Goal: Task Accomplishment & Management: Manage account settings

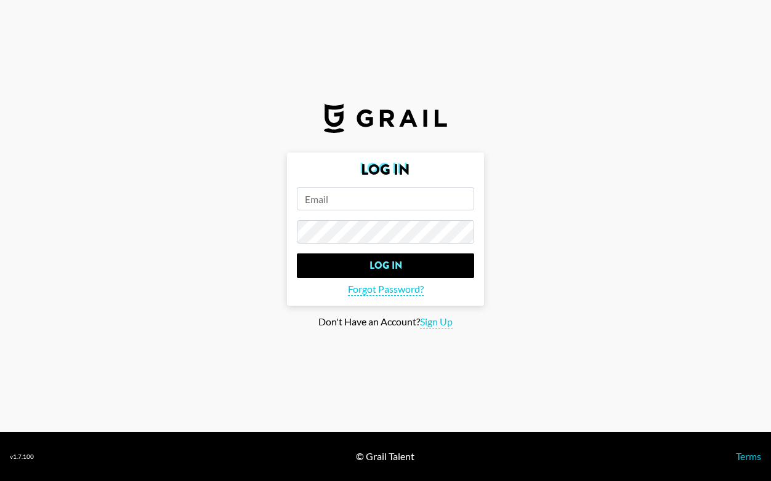
click at [358, 196] on input "email" at bounding box center [385, 198] width 177 height 23
click at [339, 199] on input "email" at bounding box center [385, 198] width 177 height 23
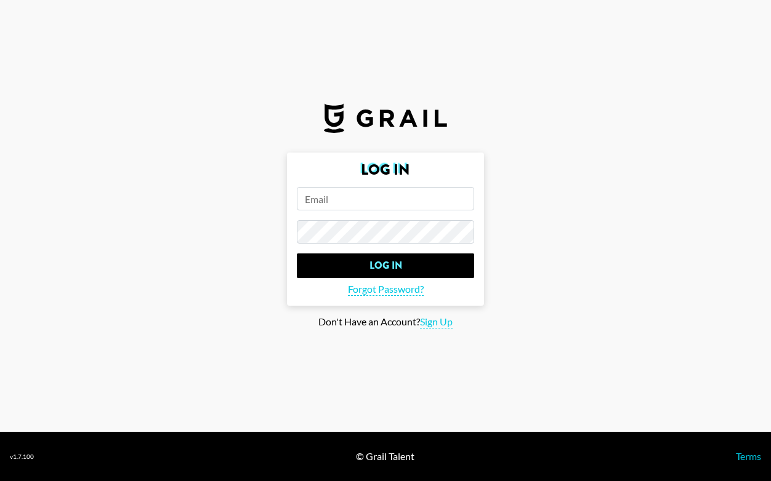
click at [339, 199] on input "email" at bounding box center [385, 198] width 177 height 23
click at [297, 254] on input "Log In" at bounding box center [385, 266] width 177 height 25
click at [391, 204] on input "marisasfavfinds" at bounding box center [385, 198] width 177 height 23
type input "[EMAIL_ADDRESS][DOMAIN_NAME]"
click at [297, 254] on input "Log In" at bounding box center [385, 266] width 177 height 25
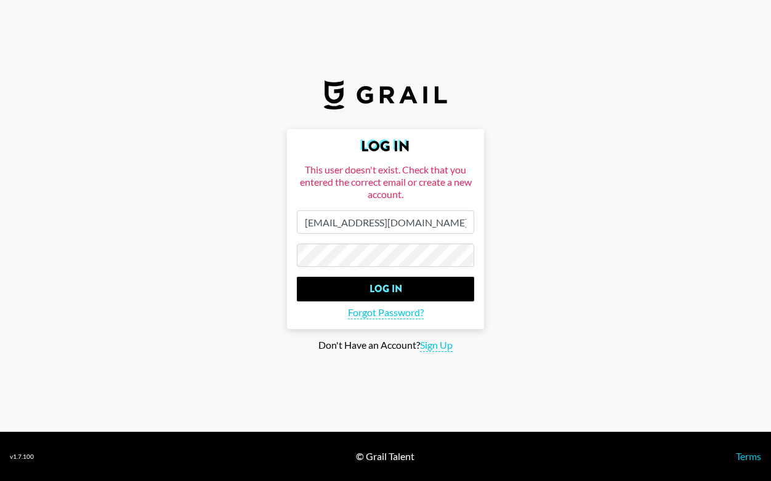
click at [339, 87] on img at bounding box center [385, 95] width 123 height 30
